Goal: Find specific page/section: Find specific page/section

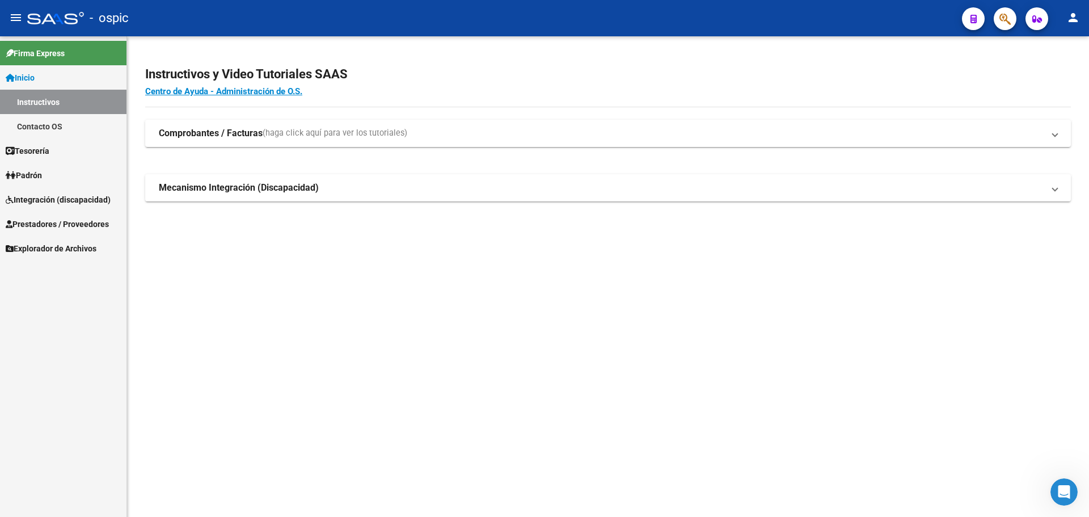
click at [72, 81] on link "Inicio" at bounding box center [63, 77] width 126 height 24
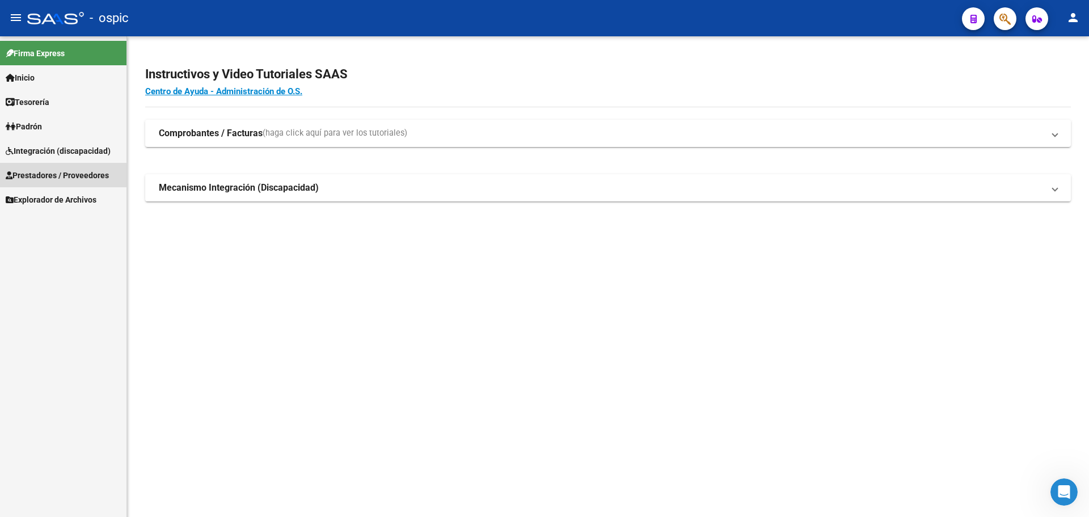
click at [51, 176] on span "Prestadores / Proveedores" at bounding box center [57, 175] width 103 height 12
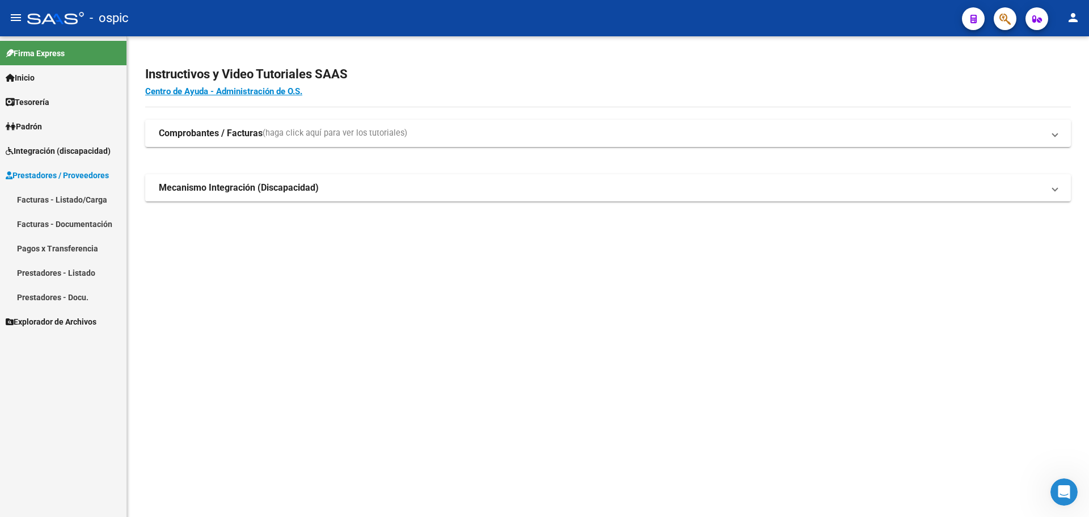
click at [78, 202] on link "Facturas - Listado/Carga" at bounding box center [63, 199] width 126 height 24
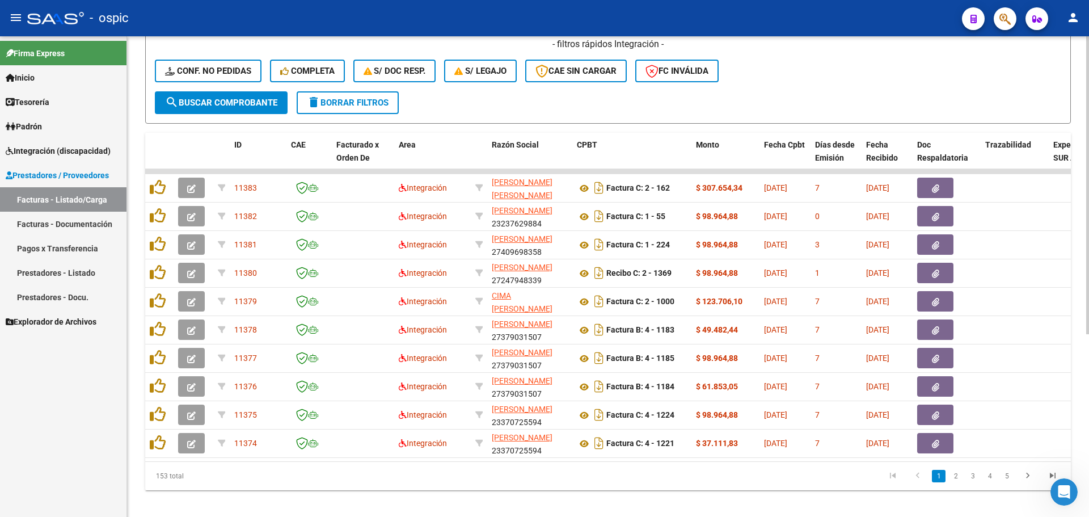
scroll to position [284, 0]
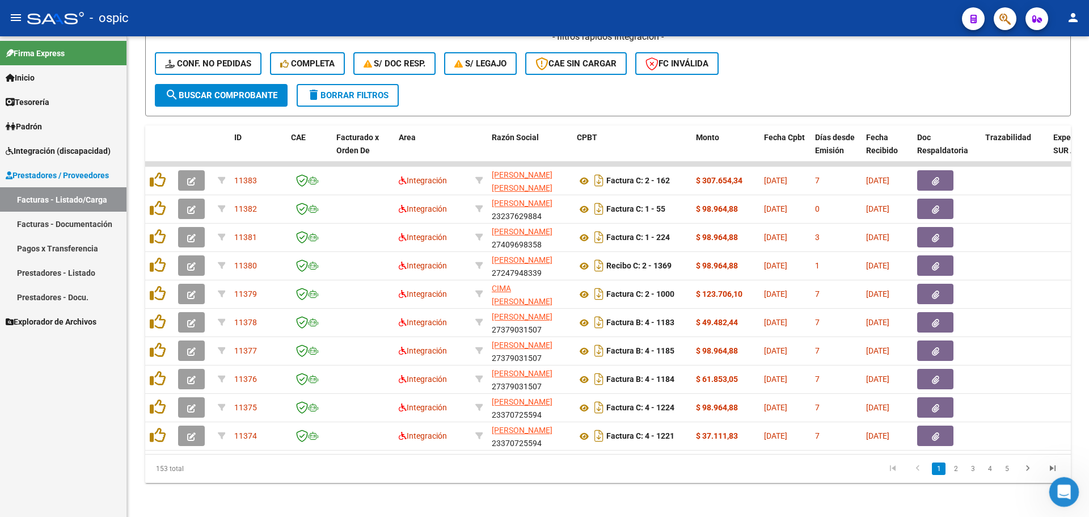
click at [1052, 476] on body "menu - ospic person Firma Express Inicio Instructivos Contacto OS Tesorería Ext…" at bounding box center [544, 258] width 1089 height 517
click at [1053, 474] on icon "go to last page" at bounding box center [1052, 470] width 15 height 14
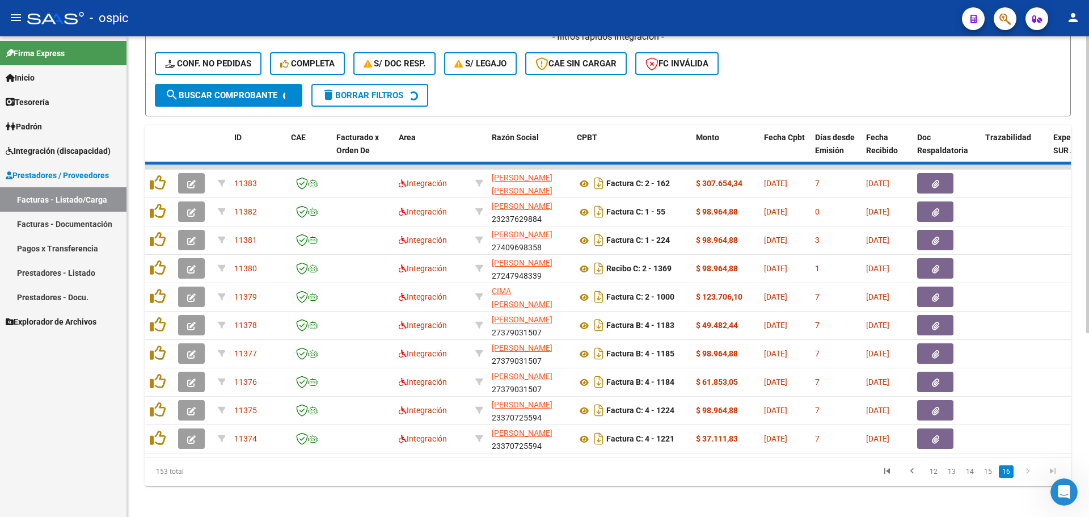
scroll to position [96, 0]
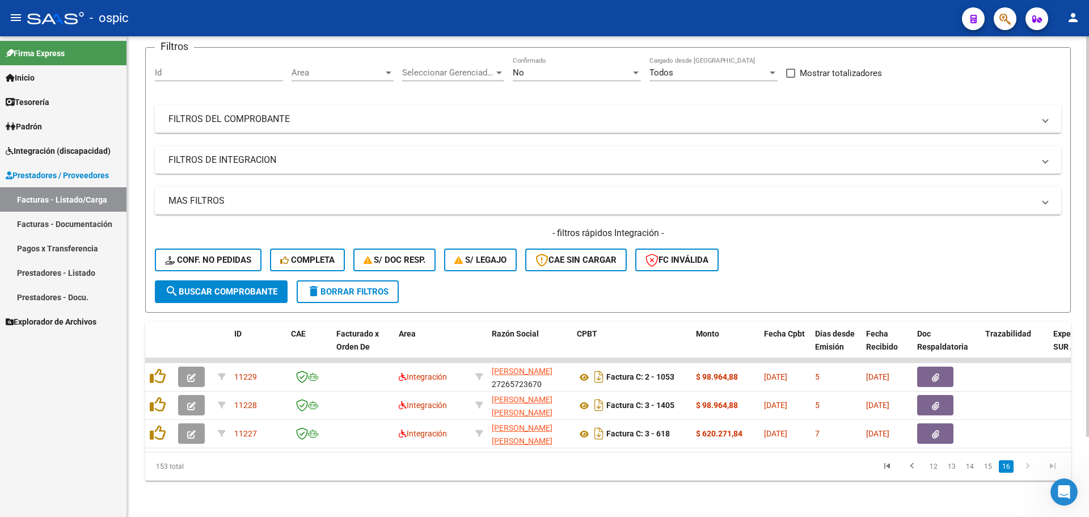
click at [799, 483] on div "Video tutorial PRESTADORES -> Listado de CPBTs Emitidos por Prestadores / Prove…" at bounding box center [608, 233] width 962 height 568
click at [799, 496] on div "Video tutorial PRESTADORES -> Listado de CPBTs Emitidos por Prestadores / Prove…" at bounding box center [608, 233] width 962 height 568
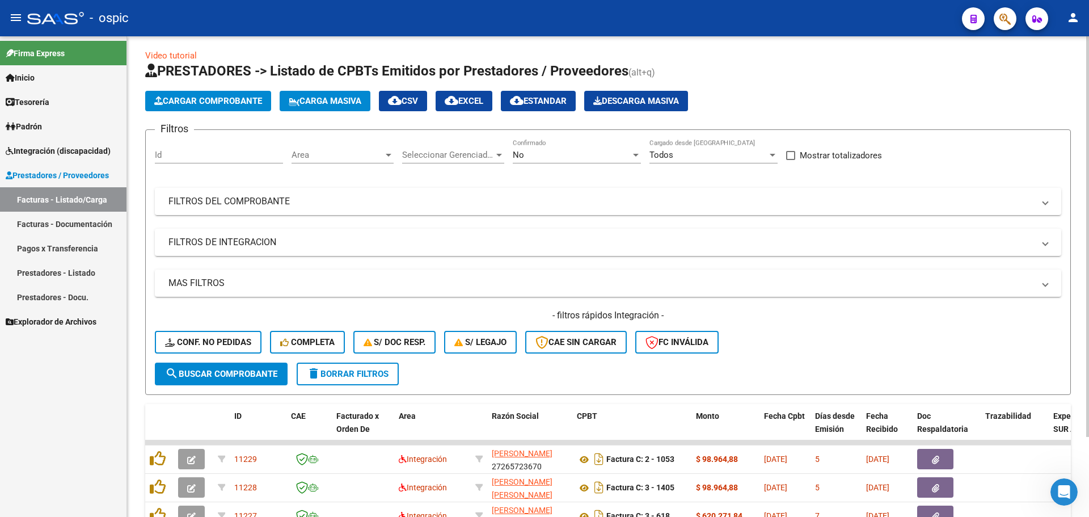
scroll to position [0, 0]
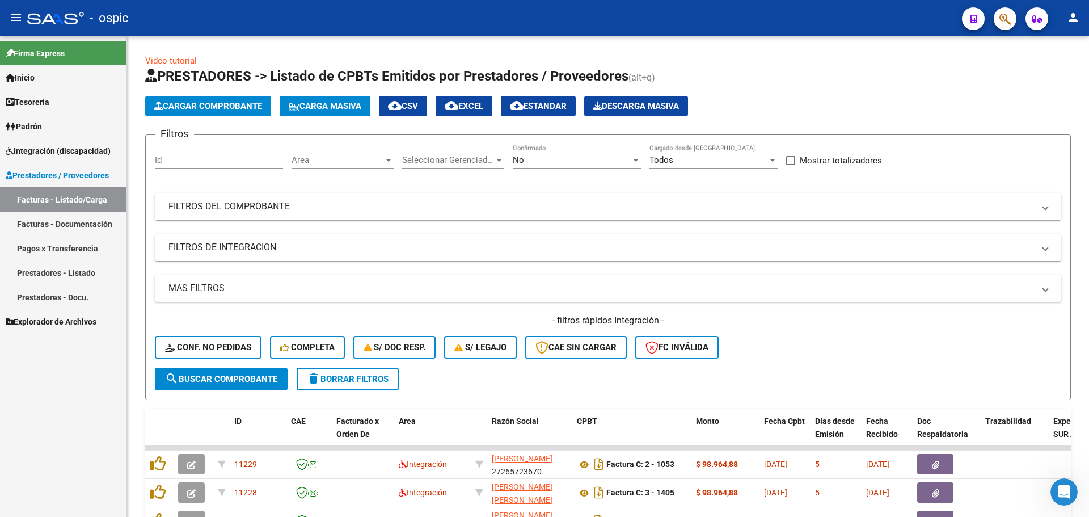
click at [61, 176] on span "Prestadores / Proveedores" at bounding box center [57, 175] width 103 height 12
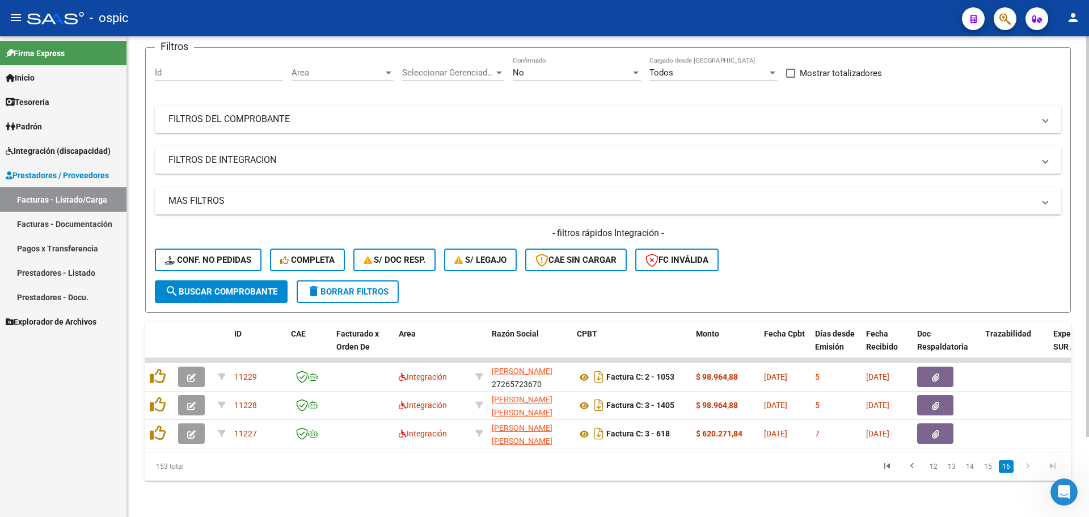
scroll to position [96, 0]
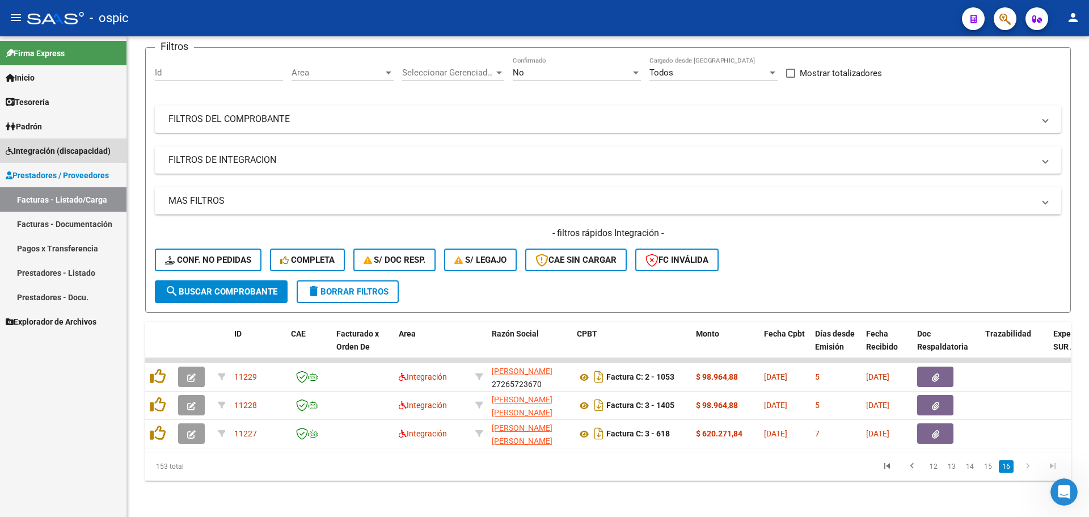
click at [53, 150] on span "Integración (discapacidad)" at bounding box center [58, 151] width 105 height 12
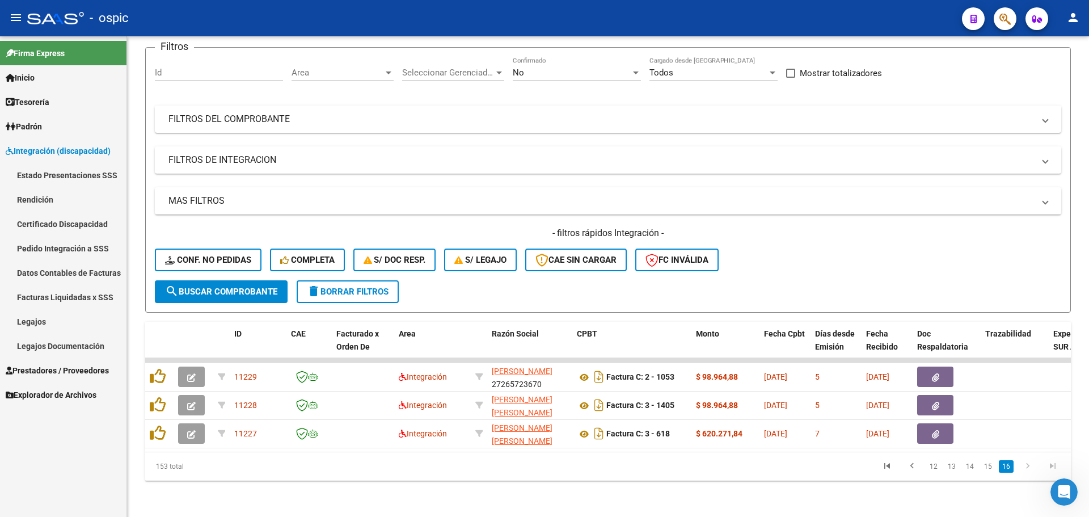
click at [45, 150] on span "Integración (discapacidad)" at bounding box center [58, 151] width 105 height 12
